Goal: Task Accomplishment & Management: Use online tool/utility

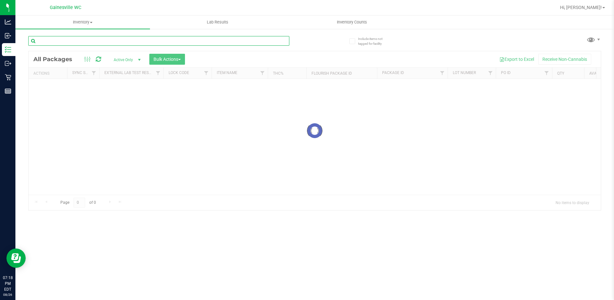
click at [150, 40] on div "Inventory All packages All inventory Waste log Create inventory Lab Results Inv…" at bounding box center [314, 157] width 599 height 284
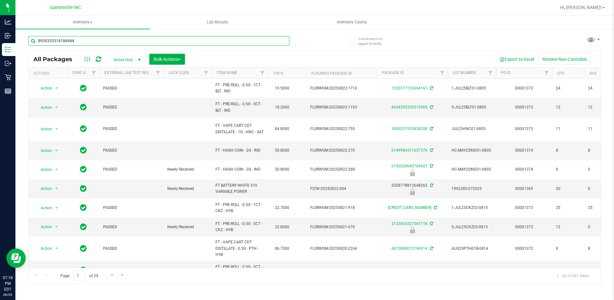
type input "8930333514186944"
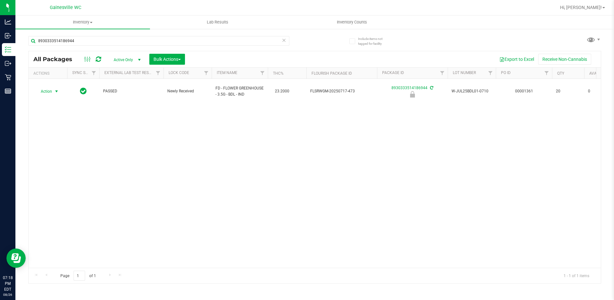
drag, startPoint x: 150, startPoint y: 40, endPoint x: 52, endPoint y: 85, distance: 107.1
click at [53, 89] on span "select" at bounding box center [57, 91] width 8 height 9
click at [64, 160] on li "Unlock package" at bounding box center [55, 165] width 41 height 10
click at [283, 40] on icon at bounding box center [284, 40] width 4 height 8
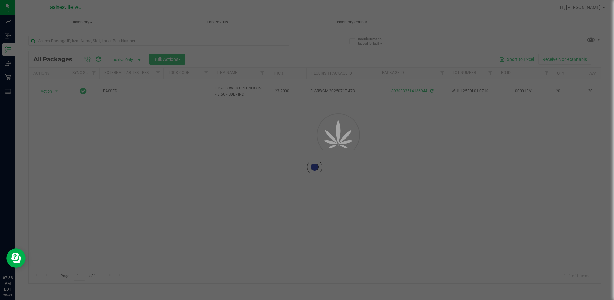
click at [272, 40] on div at bounding box center [307, 150] width 614 height 300
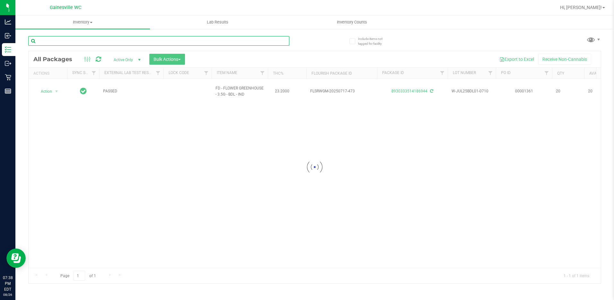
click at [272, 40] on input "text" at bounding box center [158, 41] width 261 height 10
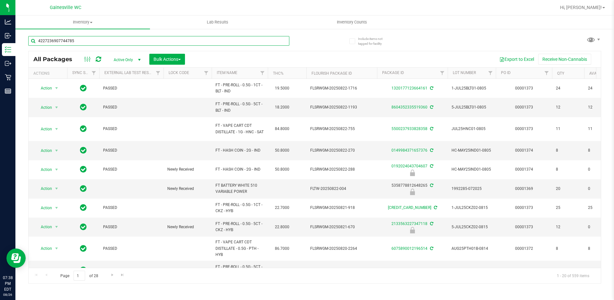
type input "4227236907744785"
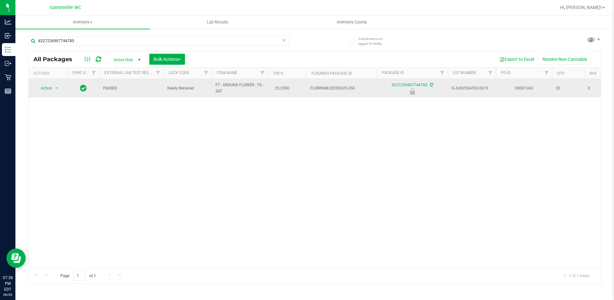
click at [46, 86] on span "Action" at bounding box center [43, 88] width 17 height 9
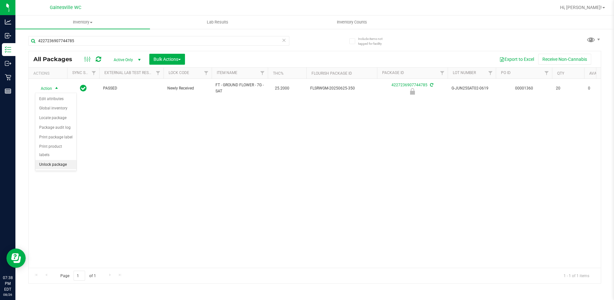
click at [60, 160] on li "Unlock package" at bounding box center [55, 165] width 41 height 10
